Goal: Task Accomplishment & Management: Complete application form

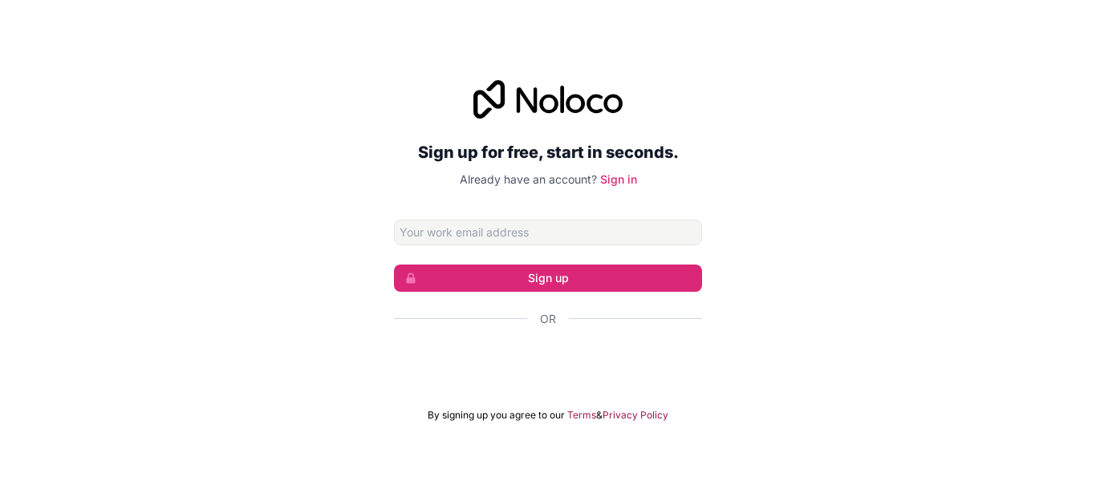
click at [477, 340] on div "Or" at bounding box center [548, 347] width 308 height 72
click at [453, 230] on input "Email address" at bounding box center [548, 233] width 308 height 26
type input "[EMAIL_ADDRESS][DOMAIN_NAME]"
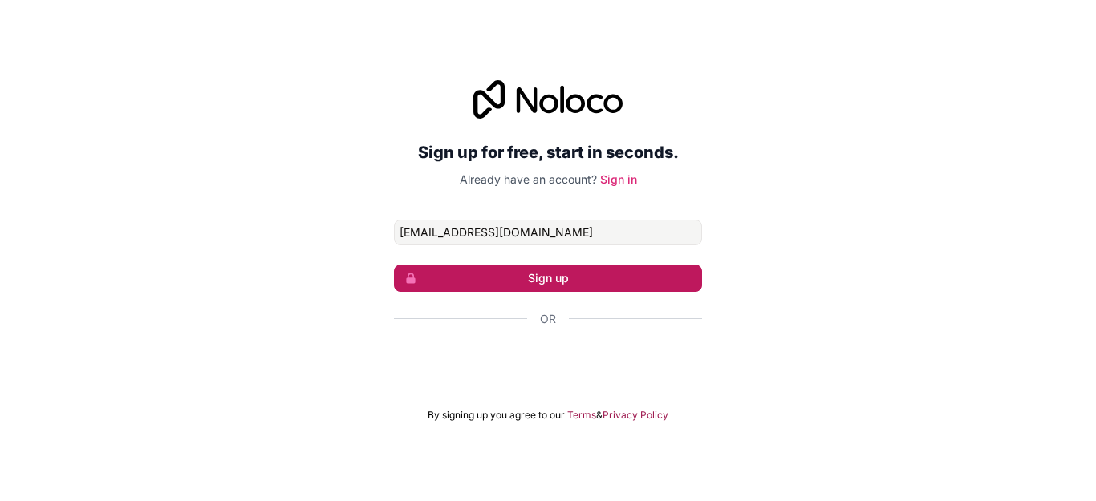
click at [534, 281] on button "Sign up" at bounding box center [548, 278] width 308 height 27
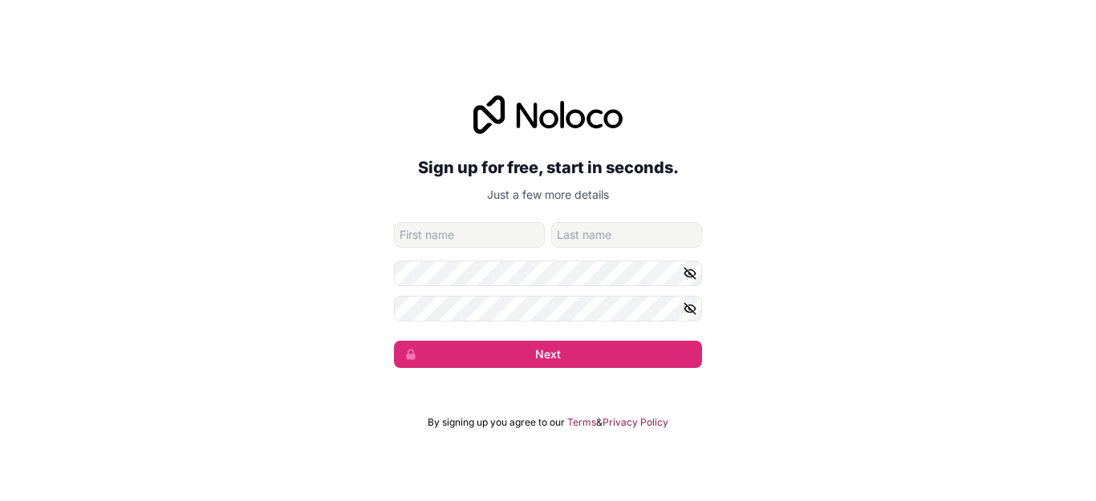
click at [470, 251] on form "[EMAIL_ADDRESS][DOMAIN_NAME] Next" at bounding box center [548, 295] width 308 height 146
click at [445, 224] on input "given-name" at bounding box center [469, 235] width 151 height 26
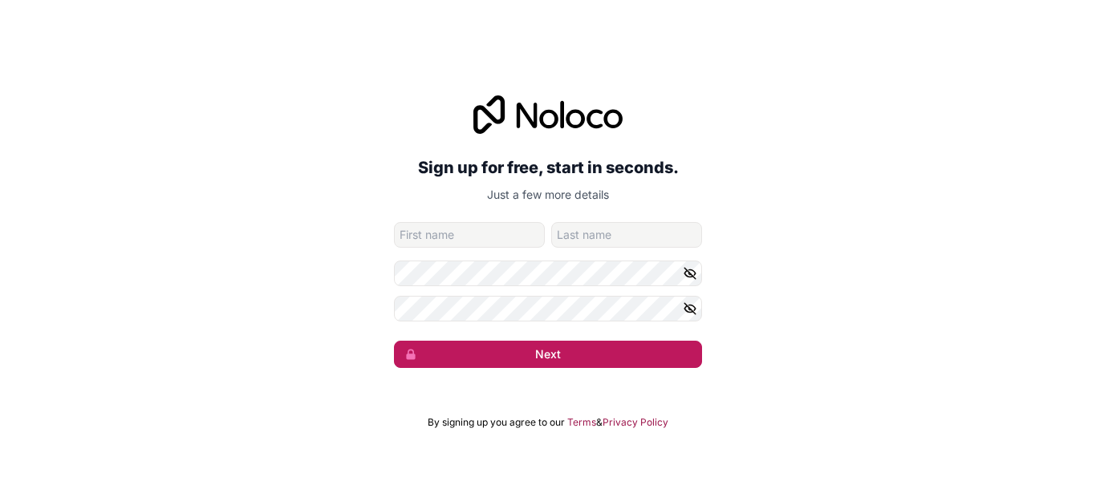
click at [586, 352] on button "Next" at bounding box center [548, 354] width 308 height 27
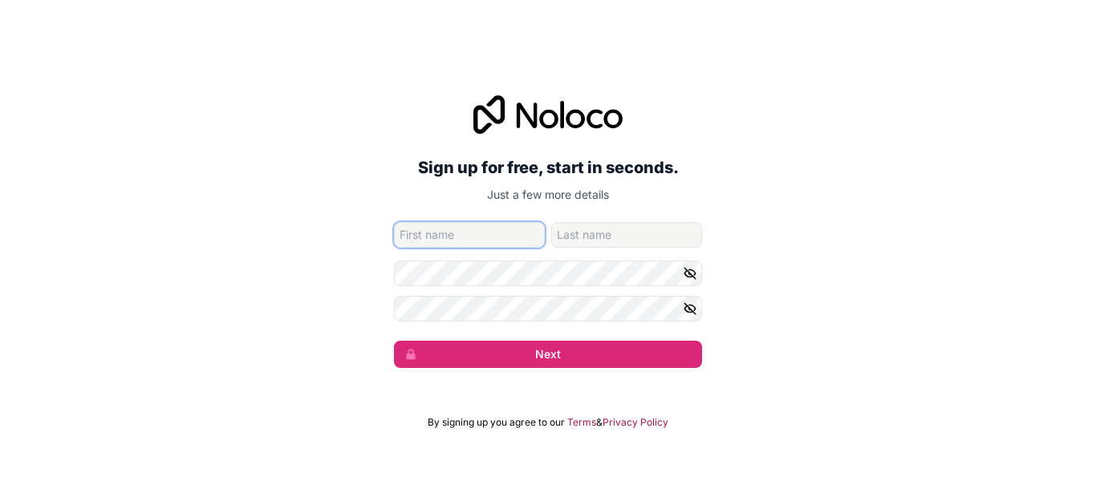
click at [455, 238] on input "given-name" at bounding box center [469, 235] width 151 height 26
type input "s"
click at [590, 238] on input "family-name" at bounding box center [626, 235] width 151 height 26
type input "zza"
